Goal: Navigation & Orientation: Understand site structure

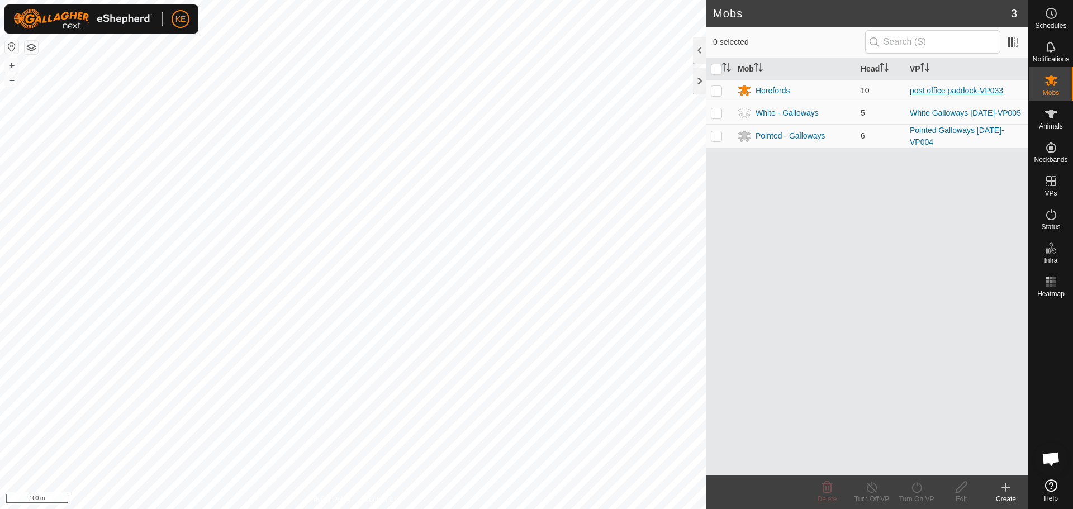
click at [925, 91] on link "post office paddock-VP033" at bounding box center [956, 90] width 93 height 9
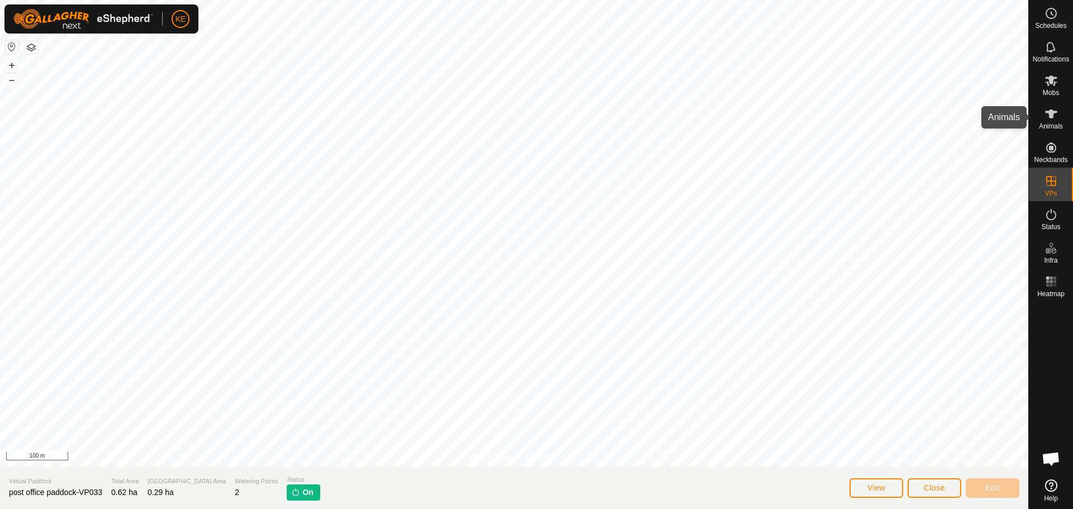
click at [1054, 112] on icon at bounding box center [1051, 114] width 12 height 9
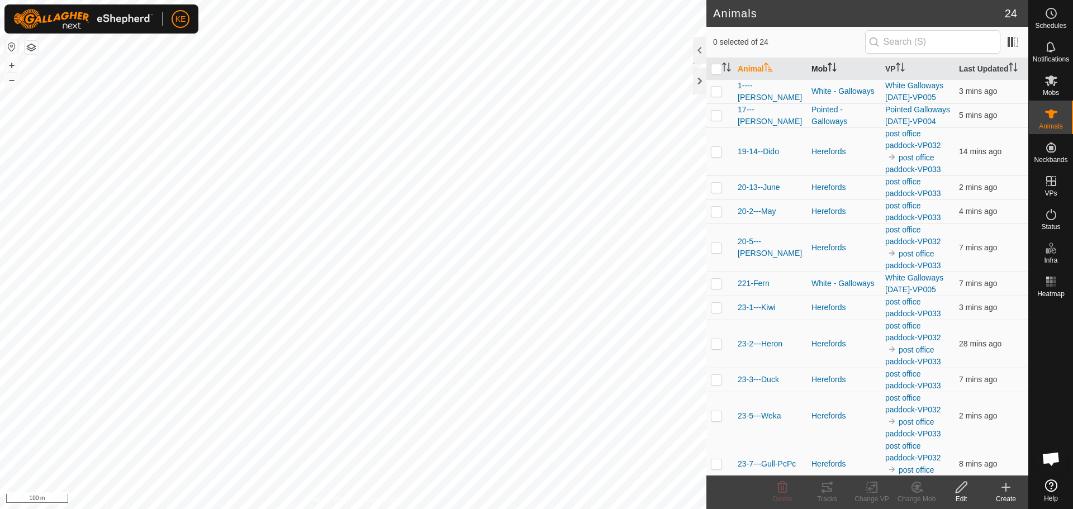
click at [833, 64] on icon "Activate to sort" at bounding box center [831, 67] width 9 height 9
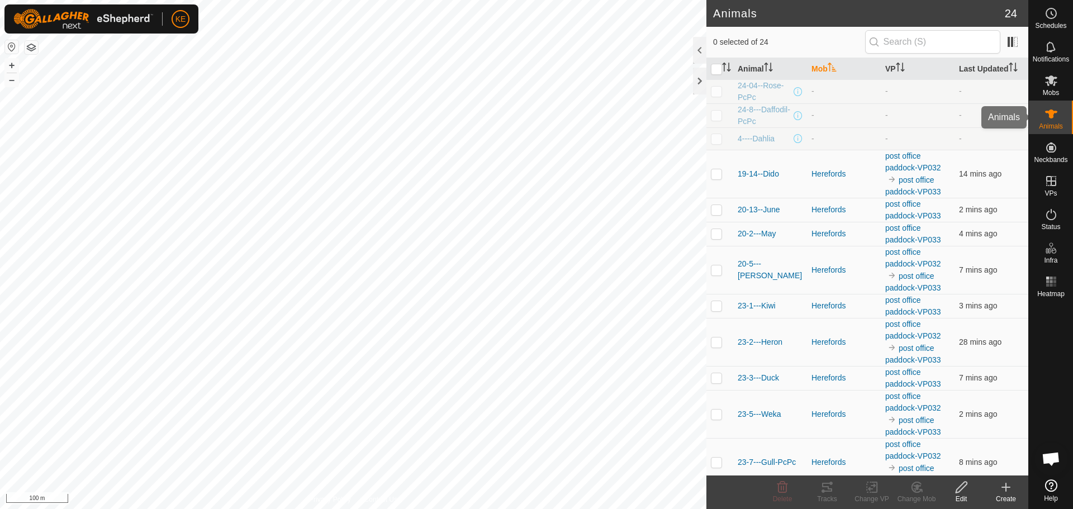
click at [1049, 93] on span "Mobs" at bounding box center [1051, 92] width 16 height 7
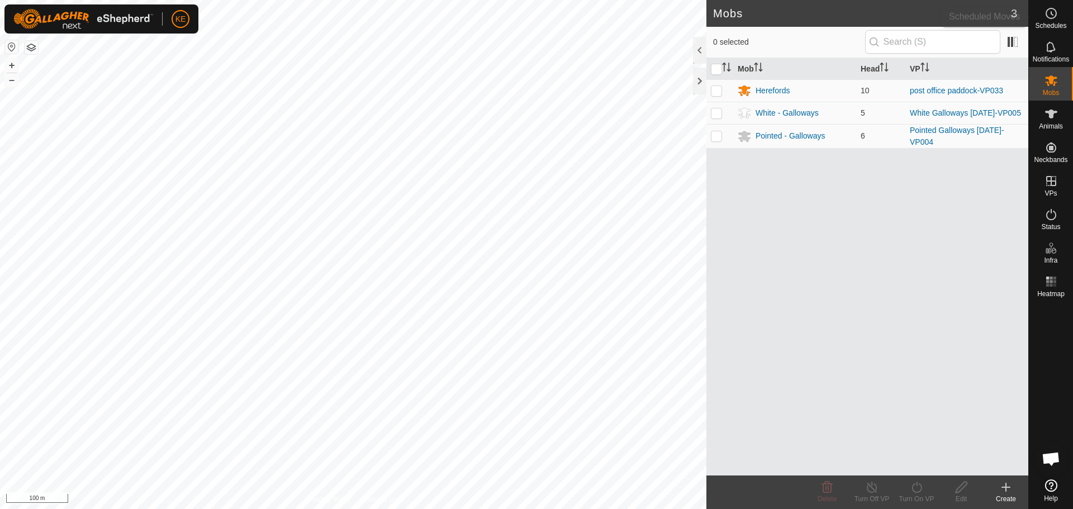
click at [1056, 16] on icon at bounding box center [1050, 13] width 13 height 13
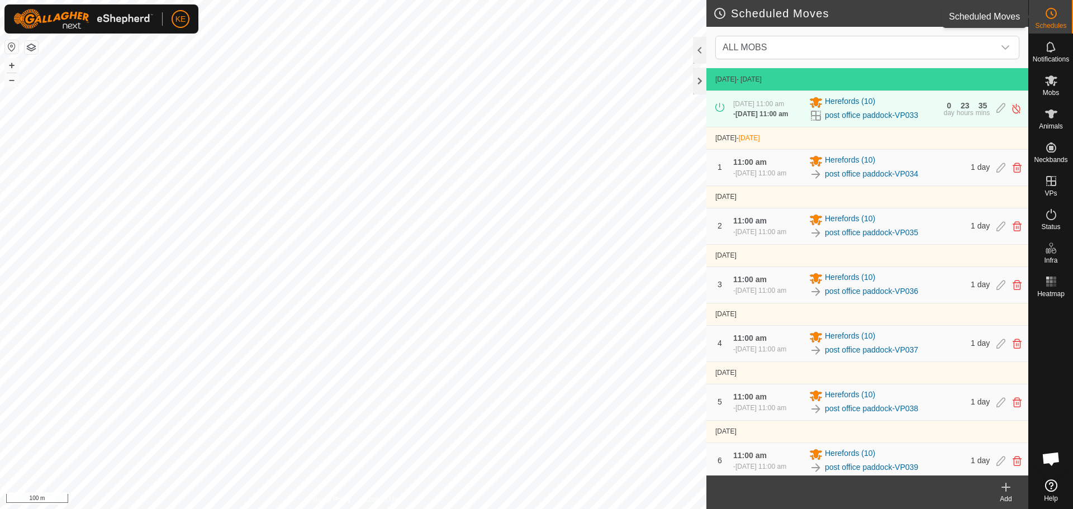
click at [1049, 15] on icon at bounding box center [1050, 13] width 13 height 13
click at [699, 67] on div at bounding box center [699, 67] width 13 height 61
click at [699, 76] on div at bounding box center [699, 81] width 13 height 27
